Goal: Task Accomplishment & Management: Complete application form

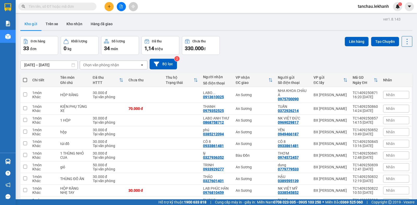
click at [67, 6] on input "text" at bounding box center [59, 7] width 61 height 6
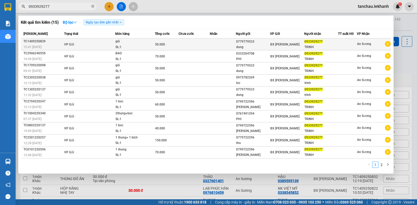
type input "0933929277"
click at [202, 43] on td at bounding box center [194, 45] width 32 height 12
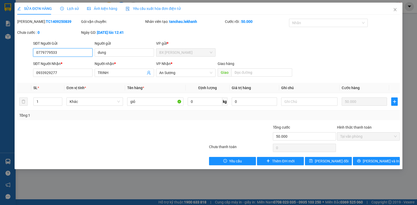
type input "0779779533"
type input "dung"
type input "0933929277"
type input "TRINH"
type input "50.000"
